Goal: Transaction & Acquisition: Purchase product/service

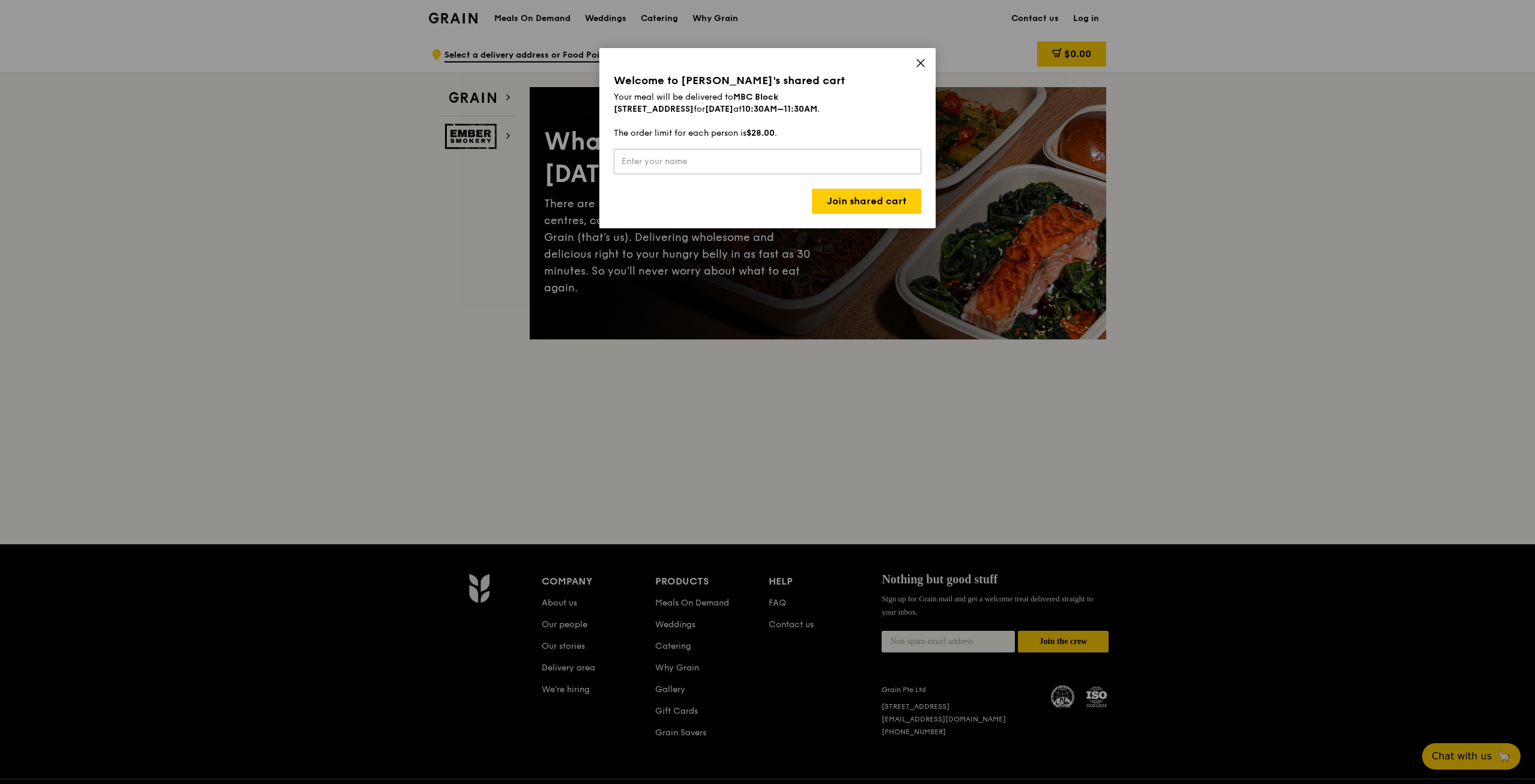
click at [690, 168] on input "text" at bounding box center [768, 162] width 308 height 26
type input "Dom"
click at [865, 206] on link "Join shared cart" at bounding box center [867, 202] width 110 height 26
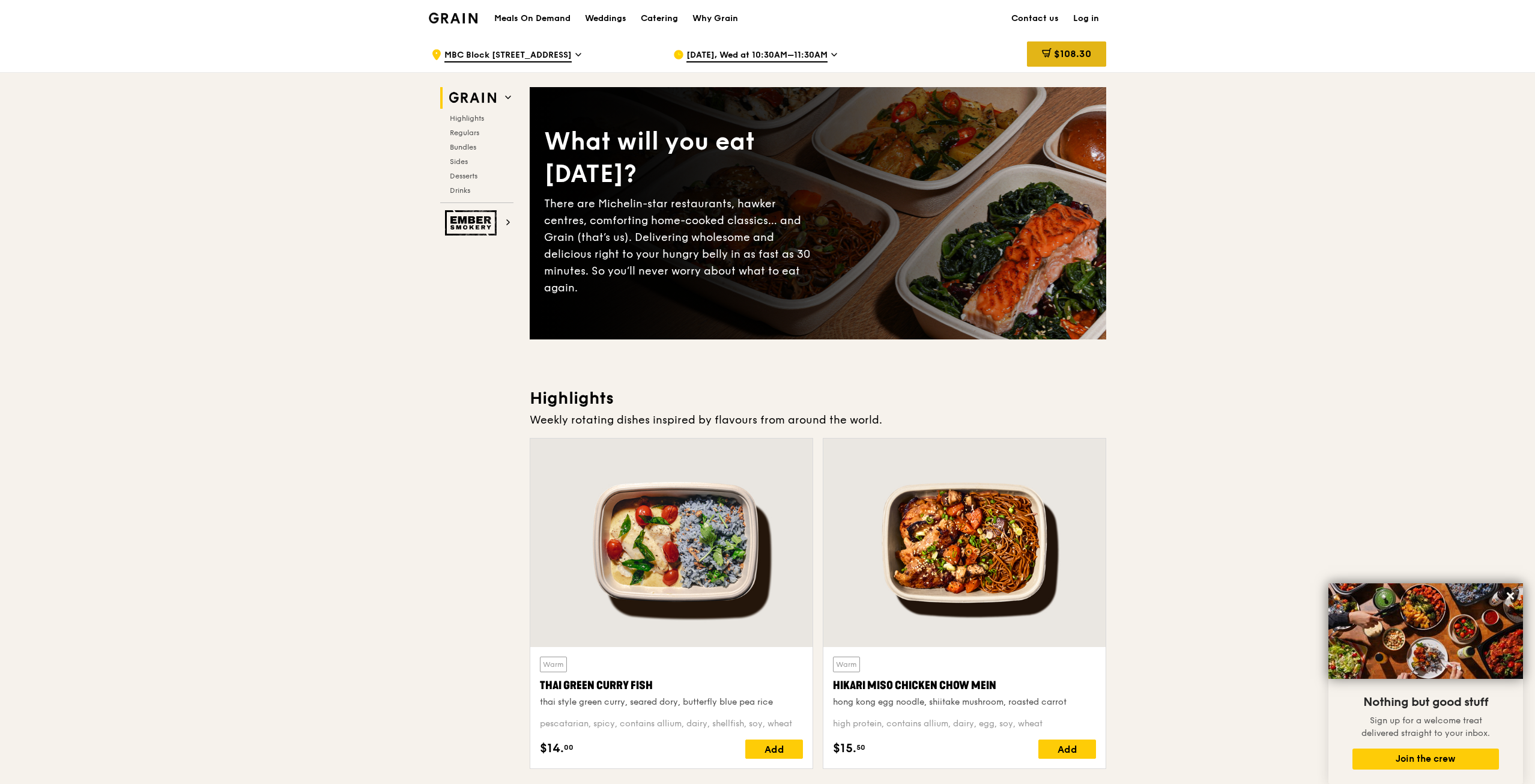
click at [1055, 52] on span "$108.30" at bounding box center [1072, 53] width 37 height 11
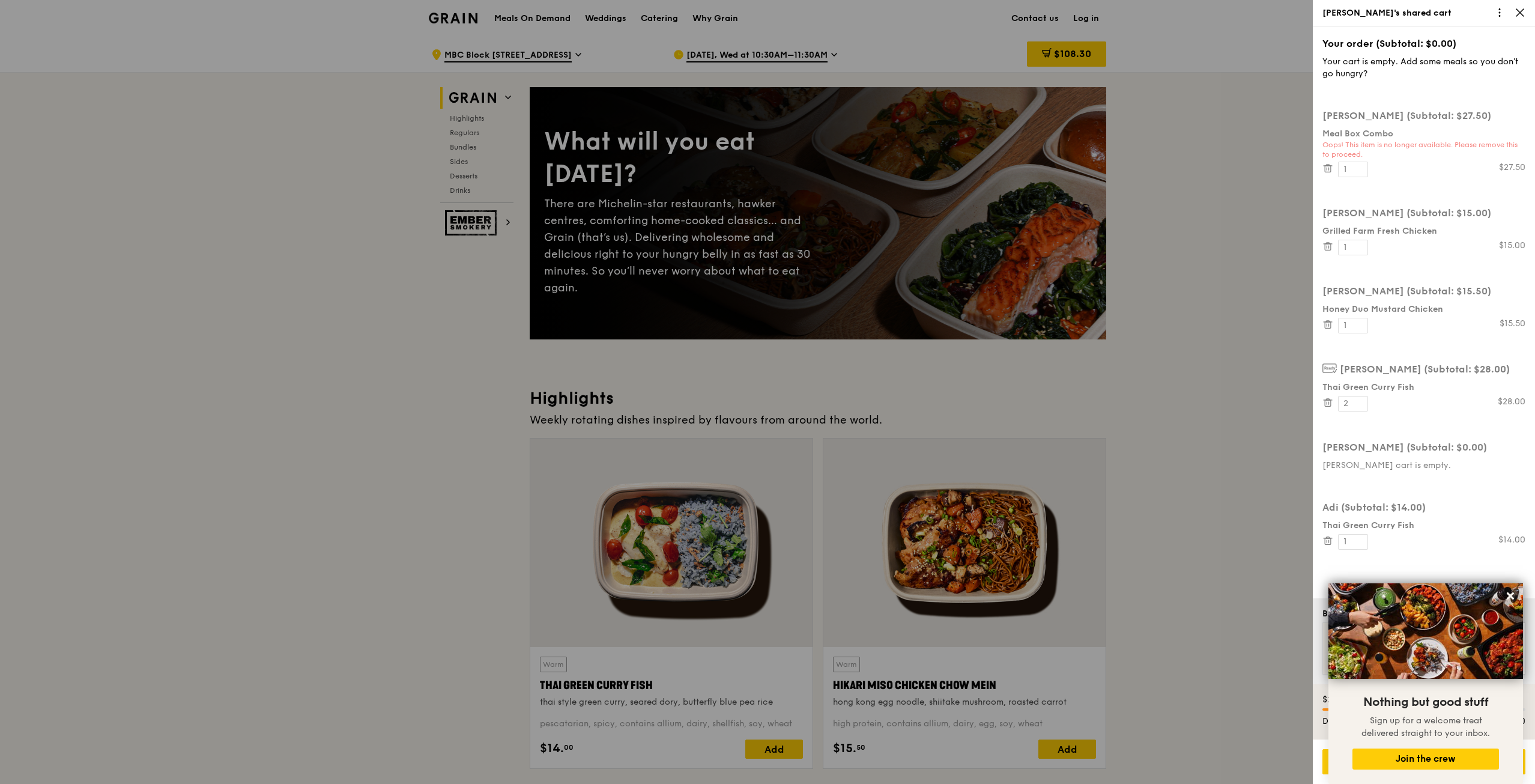
click at [1507, 9] on div "[PERSON_NAME]'s shared cart" at bounding box center [1424, 13] width 203 height 12
click at [1499, 11] on icon at bounding box center [1499, 12] width 11 height 11
click at [1464, 66] on div "Share this cart Leave this cart" at bounding box center [1454, 47] width 94 height 48
click at [1464, 60] on div "Leave this cart" at bounding box center [1453, 56] width 79 height 17
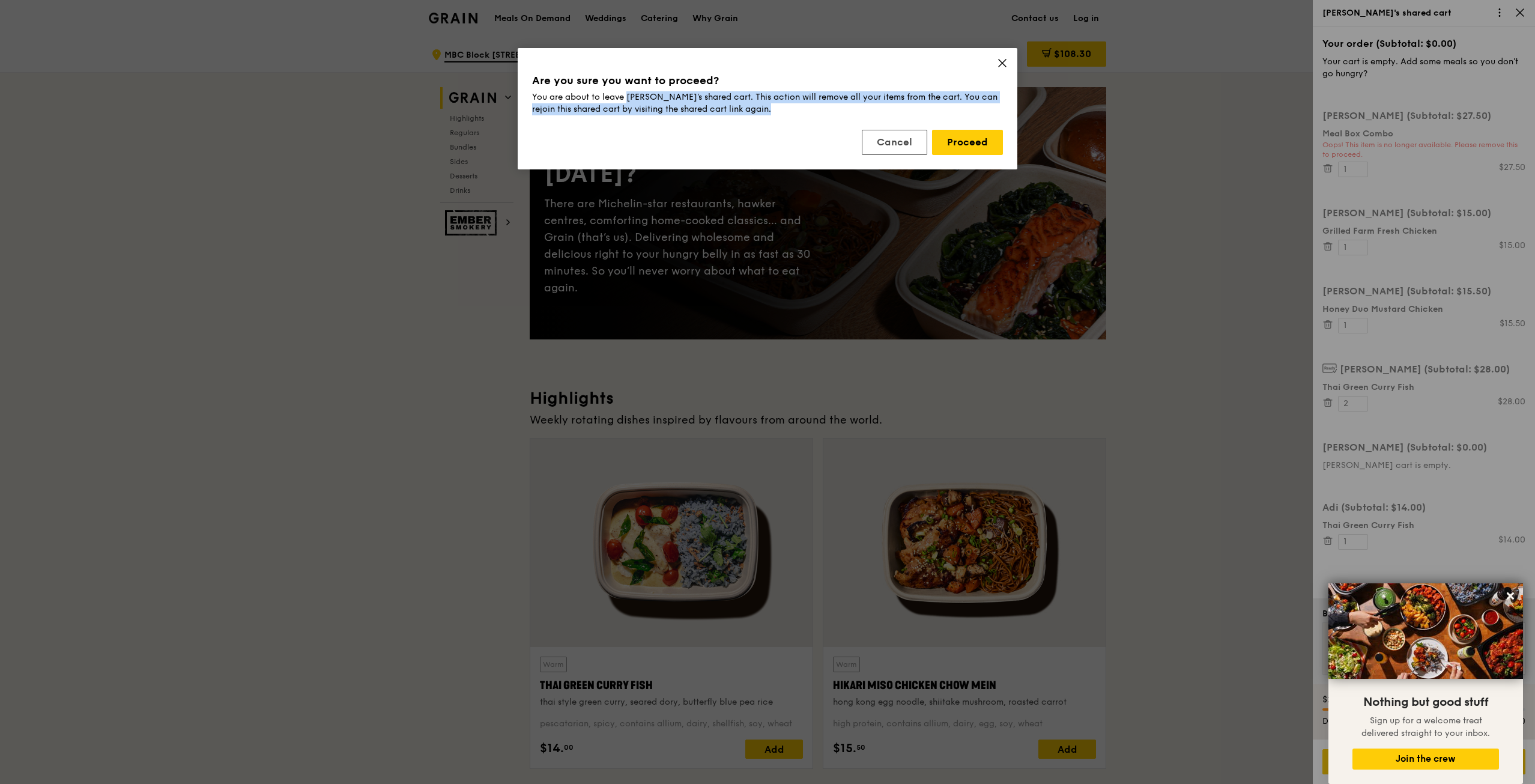
drag, startPoint x: 674, startPoint y: 105, endPoint x: 763, endPoint y: 117, distance: 89.8
click at [763, 117] on div "Are you sure you want to proceed? You are about to leave [PERSON_NAME]'s shared…" at bounding box center [768, 108] width 500 height 122
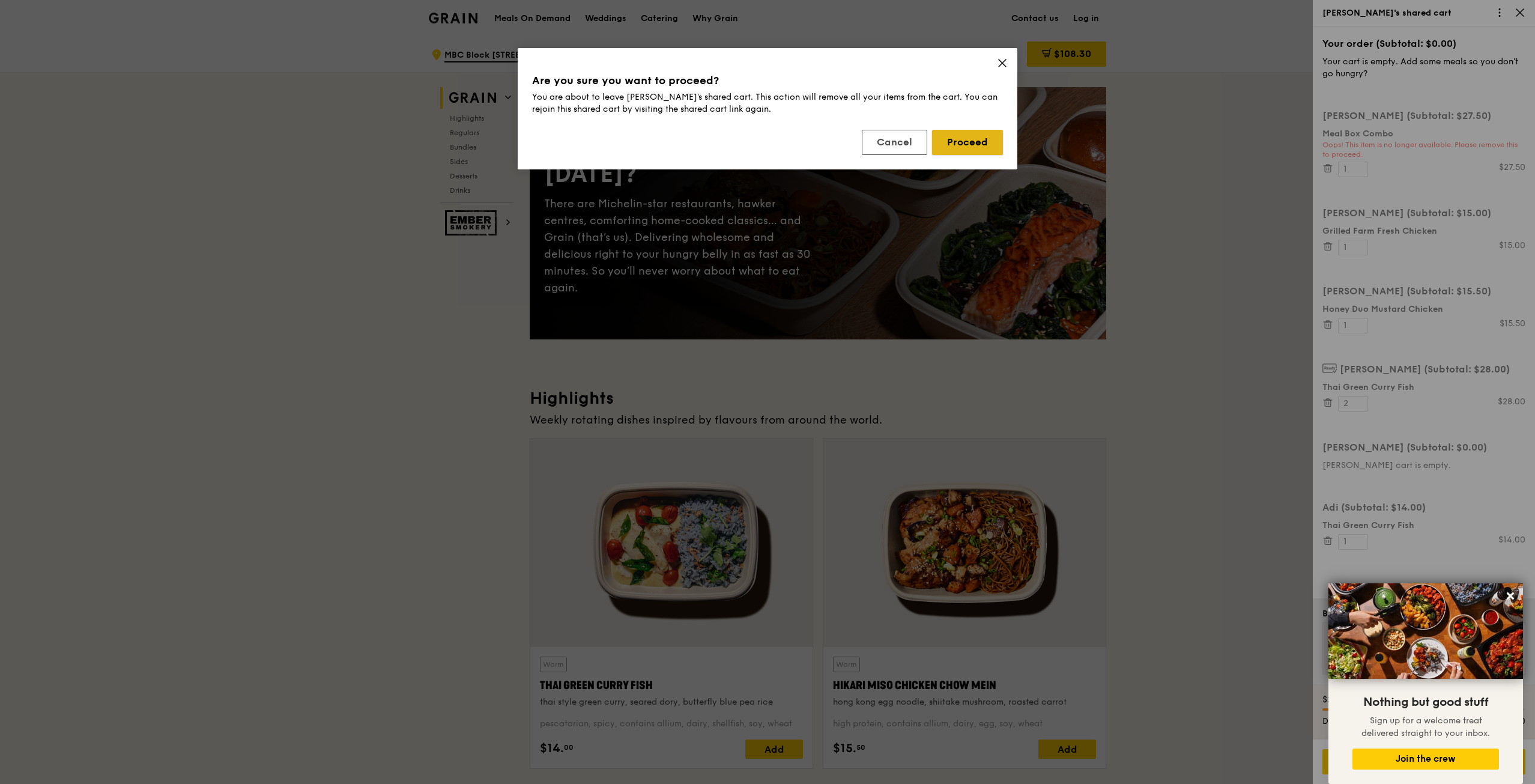
click at [958, 134] on button "Proceed" at bounding box center [967, 143] width 71 height 26
